Goal: Task Accomplishment & Management: Use online tool/utility

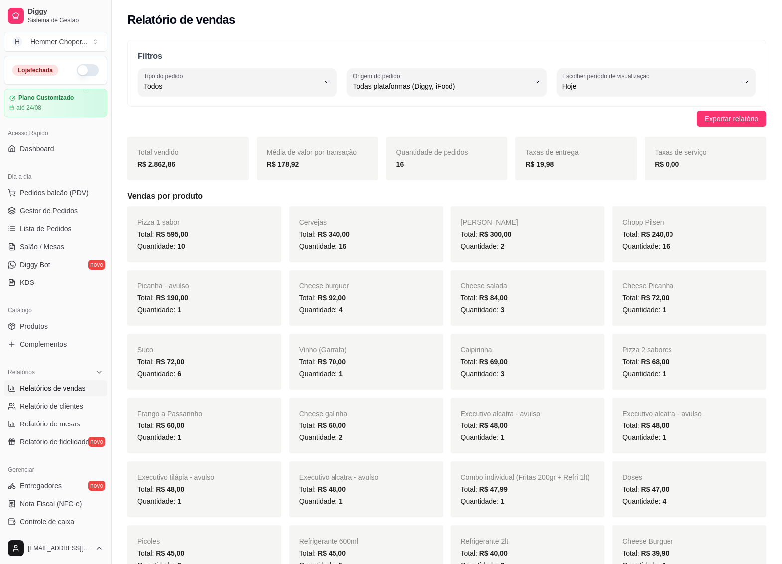
select select "ALL"
select select "0"
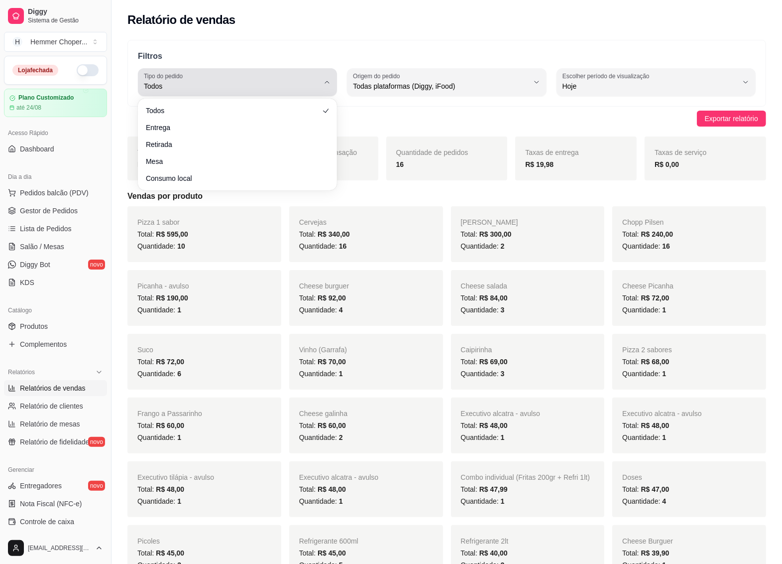
click at [165, 79] on label "Tipo do pedido" at bounding box center [165, 76] width 42 height 8
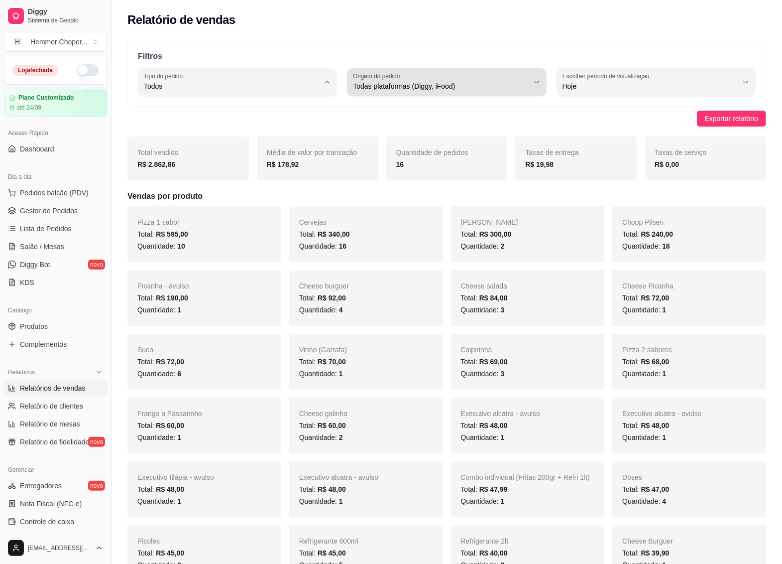
click at [434, 77] on div "Todas plataformas (Diggy, iFood)" at bounding box center [440, 82] width 175 height 20
click at [362, 143] on span "iFood" at bounding box center [442, 142] width 166 height 9
type input "IFOOD"
select select "IFOOD"
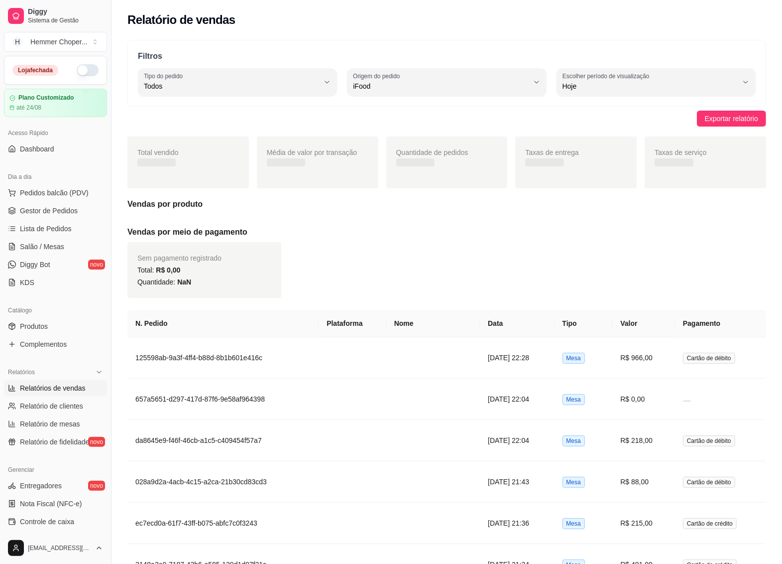
scroll to position [9, 0]
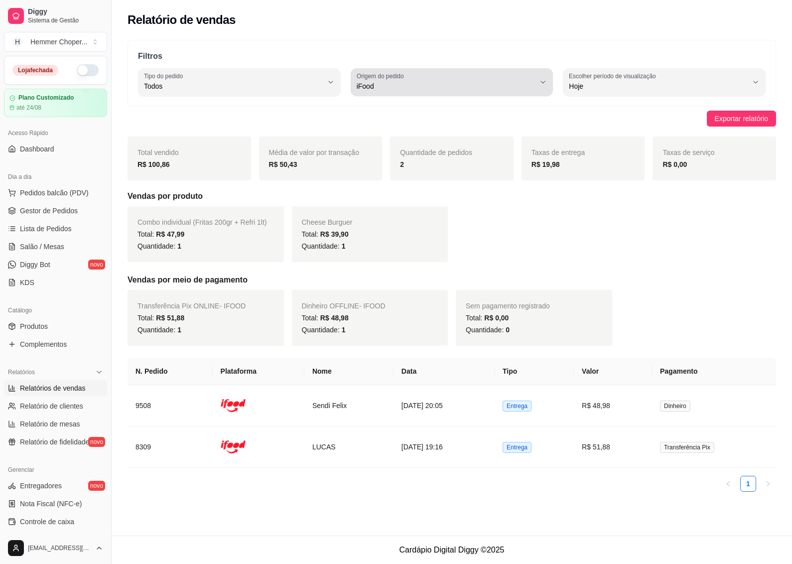
click at [374, 76] on label "Origem do pedido" at bounding box center [382, 76] width 50 height 8
click at [370, 113] on span "Todas plataformas (Diggy, iFood)" at bounding box center [446, 109] width 169 height 9
type input "ALL"
select select "ALL"
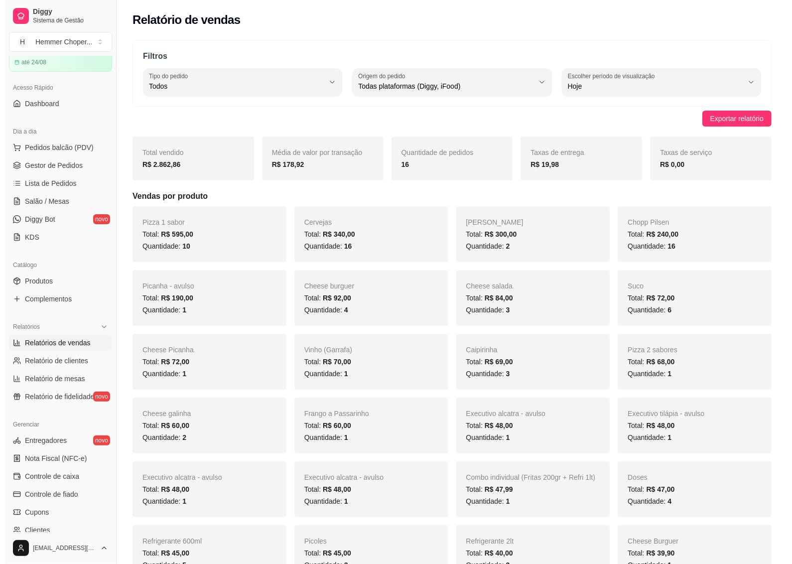
scroll to position [62, 0]
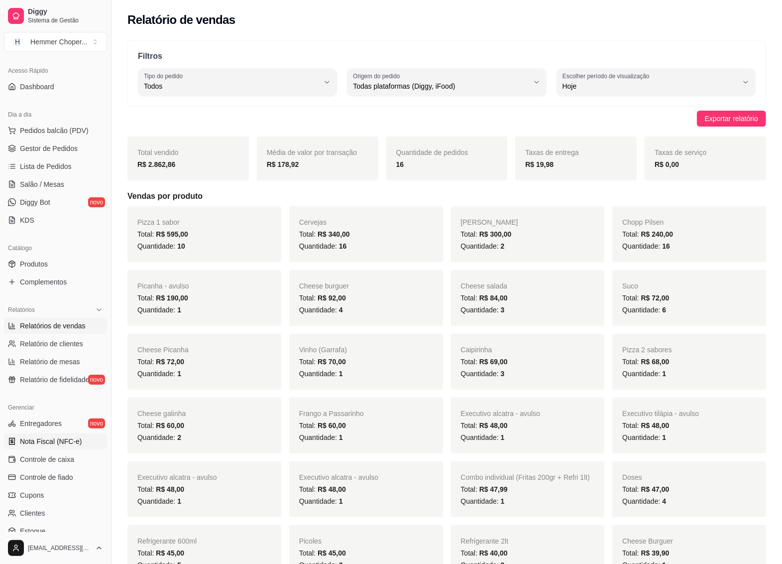
click at [40, 439] on span "Nota Fiscal (NFC-e)" at bounding box center [51, 441] width 62 height 10
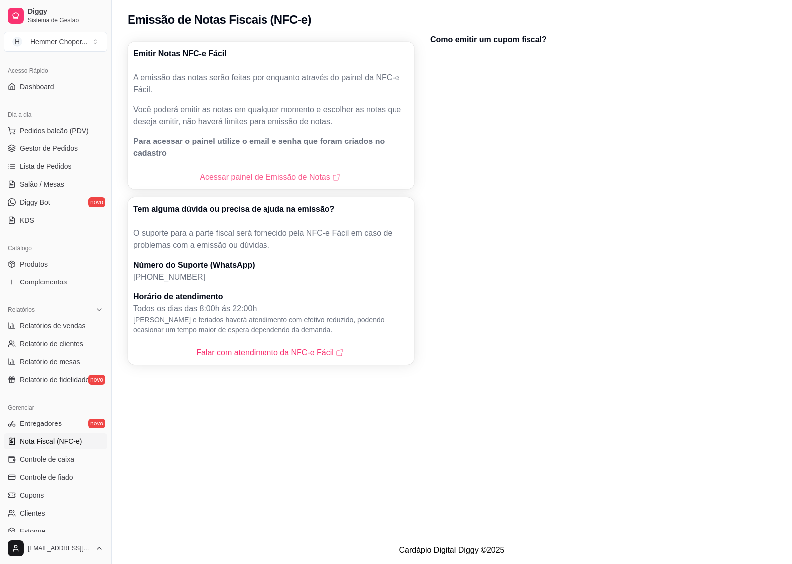
click at [238, 171] on link "Acessar painel de Emissão de Notas" at bounding box center [271, 177] width 142 height 12
